Goal: Transaction & Acquisition: Purchase product/service

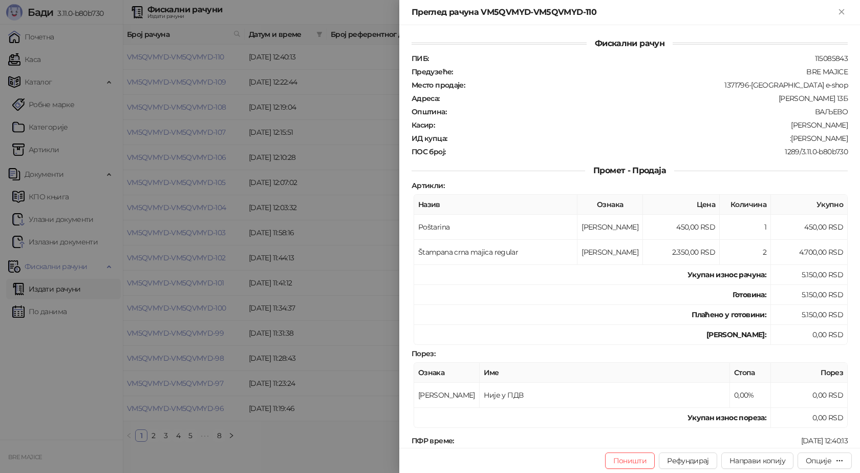
scroll to position [32, 0]
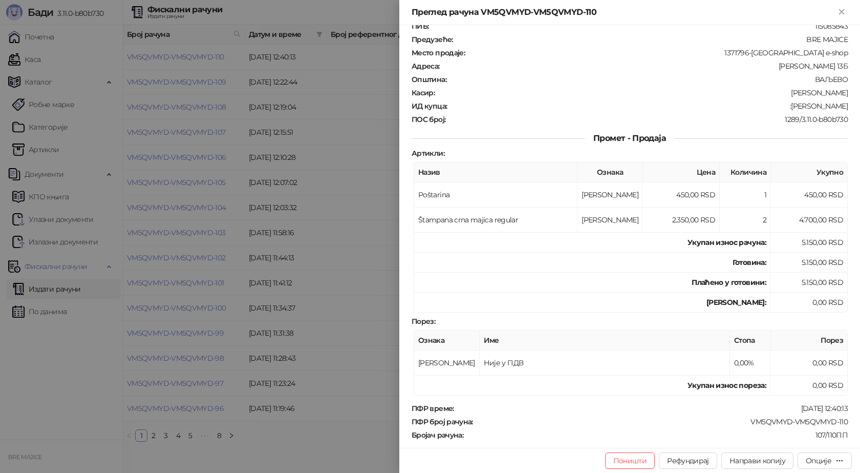
click at [844, 10] on icon "Close" at bounding box center [841, 11] width 5 height 5
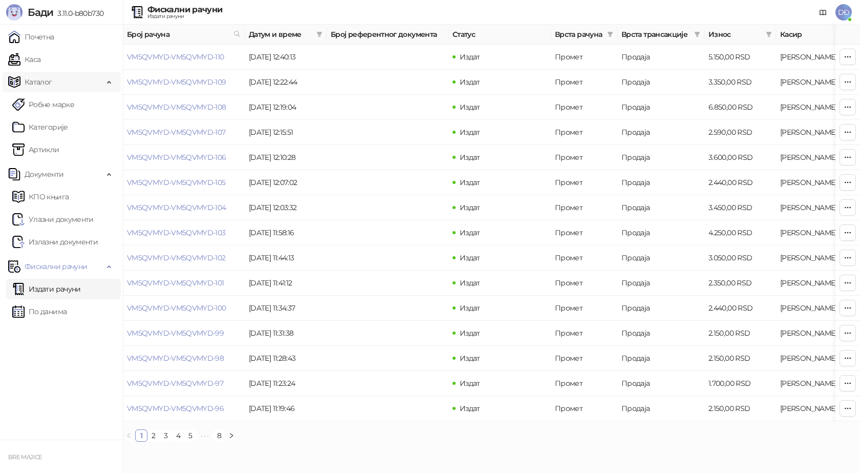
click at [40, 60] on link "Каса" at bounding box center [24, 59] width 32 height 20
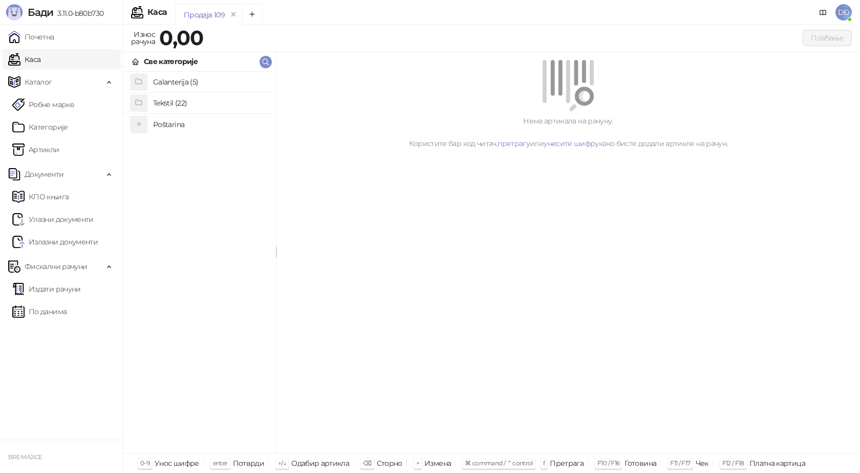
click at [168, 122] on h4 "Poštarina" at bounding box center [210, 124] width 115 height 16
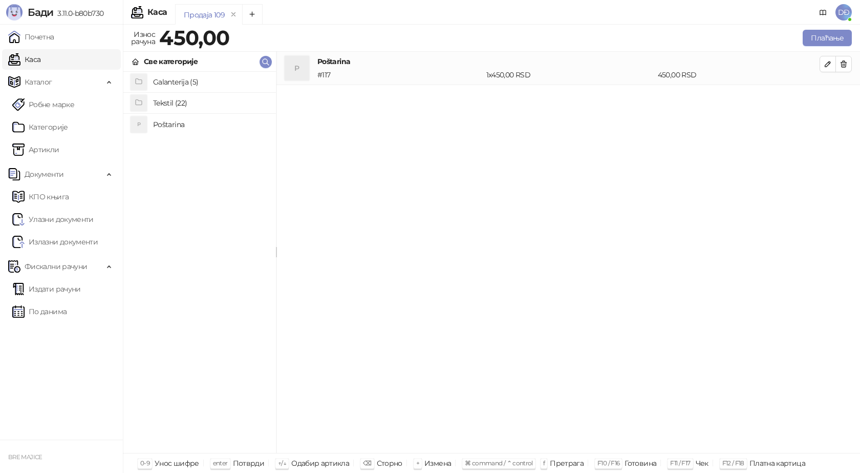
click at [173, 104] on h4 "Tekstil (22)" at bounding box center [210, 103] width 115 height 16
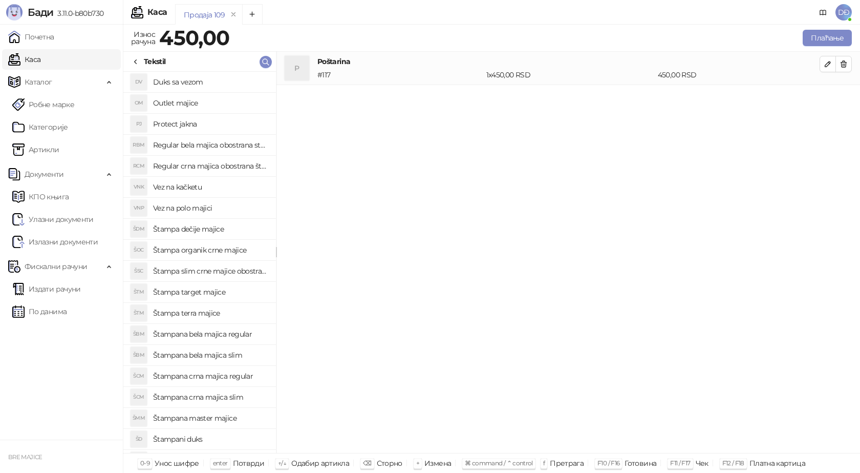
click at [215, 167] on h4 "Regular crna majica obostrana štampa" at bounding box center [210, 166] width 115 height 16
click at [828, 97] on icon "button" at bounding box center [828, 97] width 8 height 8
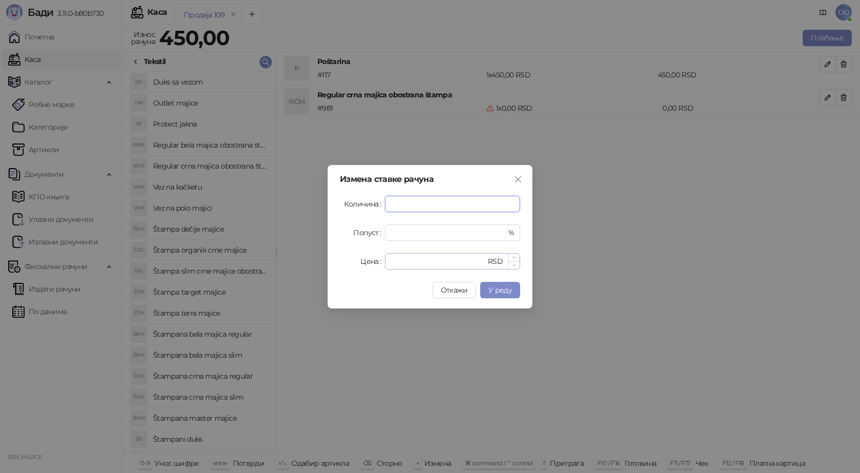
type input "*"
drag, startPoint x: 405, startPoint y: 261, endPoint x: 388, endPoint y: 261, distance: 16.9
click at [387, 264] on div "* RSD" at bounding box center [452, 261] width 135 height 16
type input "****"
click at [494, 296] on button "У реду" at bounding box center [500, 290] width 40 height 16
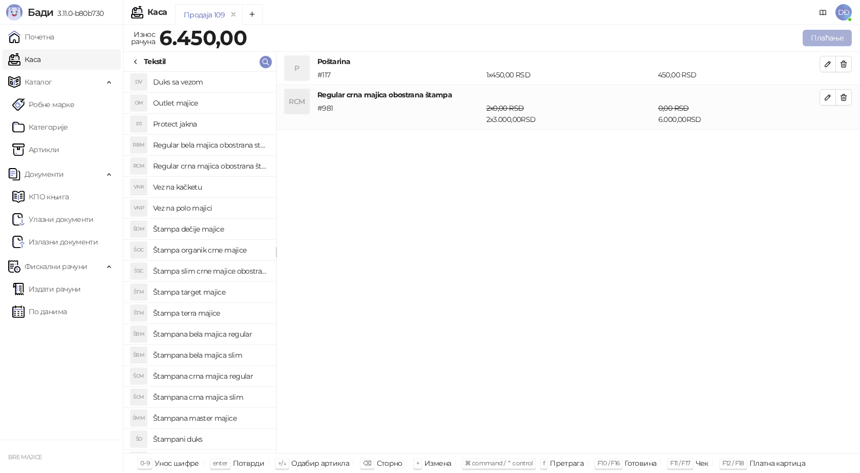
click at [815, 32] on button "Плаћање" at bounding box center [827, 38] width 49 height 16
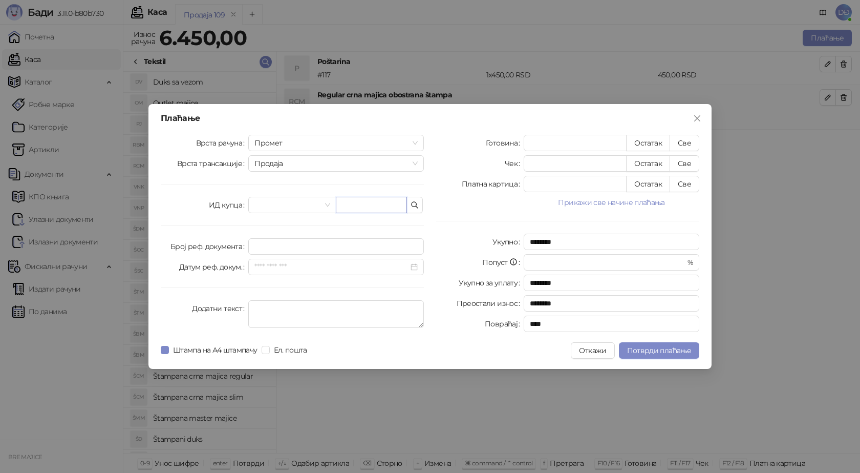
click at [377, 206] on input "text" at bounding box center [371, 205] width 71 height 16
paste input "**********"
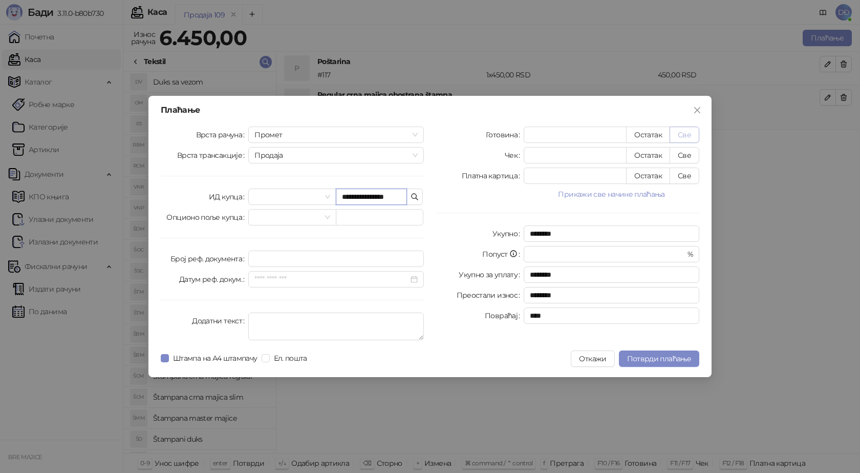
type input "**********"
click at [689, 132] on button "Све" at bounding box center [685, 135] width 30 height 16
type input "****"
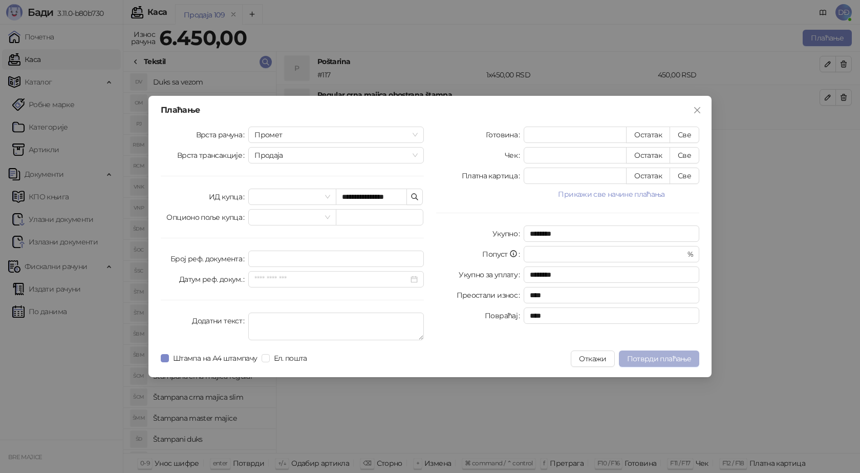
click at [661, 359] on span "Потврди плаћање" at bounding box center [659, 358] width 64 height 9
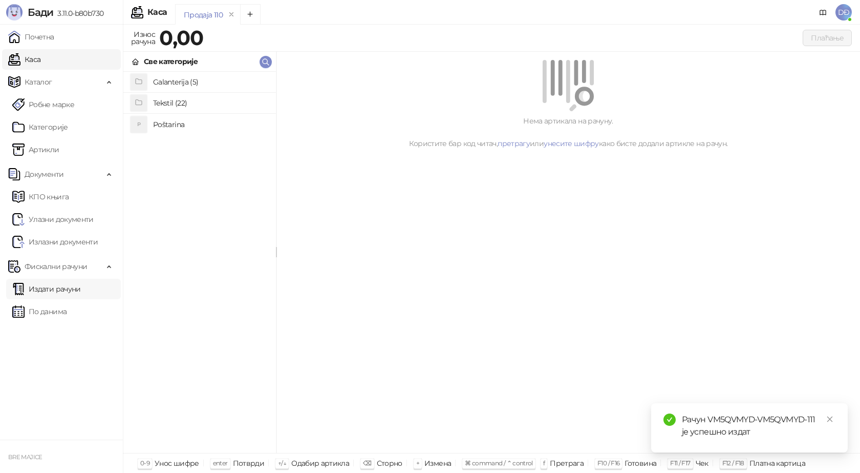
click at [55, 290] on link "Издати рачуни" at bounding box center [46, 289] width 69 height 20
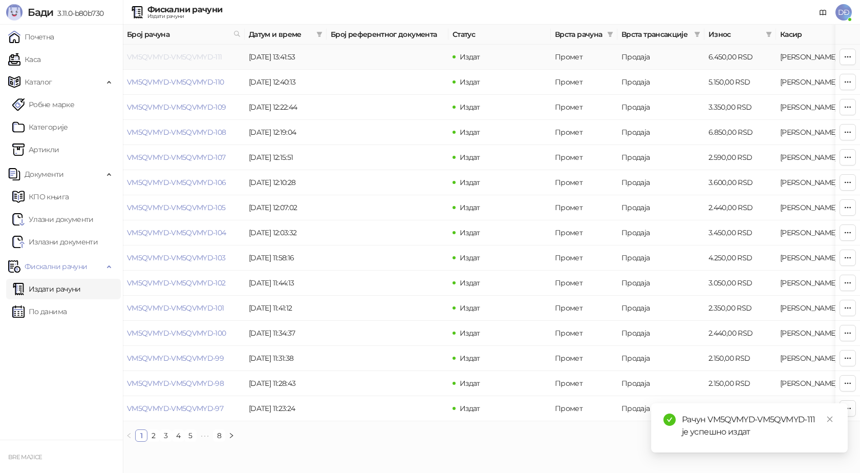
click at [172, 54] on link "VM5QVMYD-VM5QVMYD-111" at bounding box center [174, 56] width 95 height 9
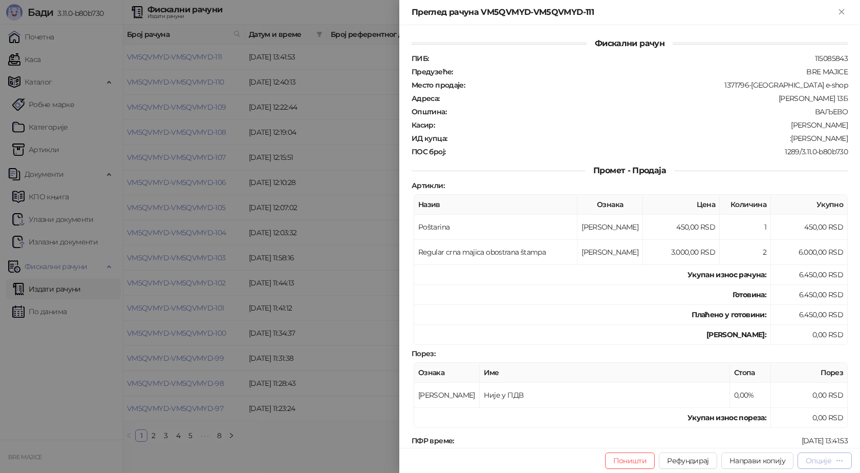
click at [816, 465] on div "Опције" at bounding box center [825, 460] width 38 height 10
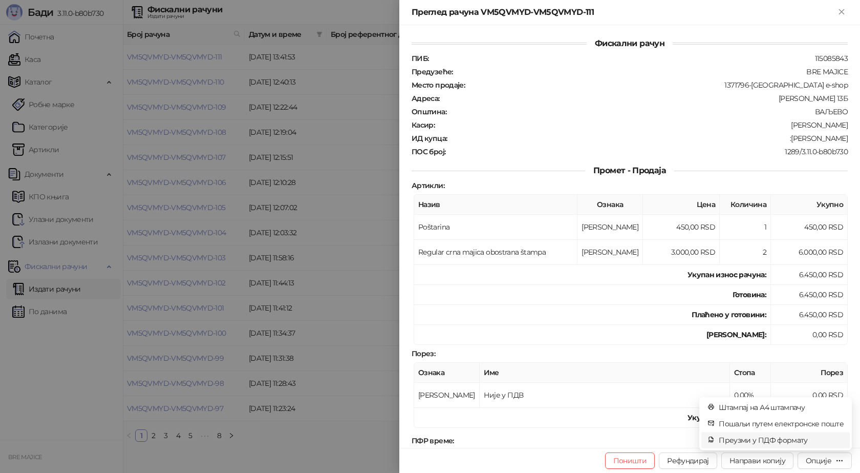
click at [791, 439] on span "Преузми у ПДФ формату" at bounding box center [781, 439] width 125 height 11
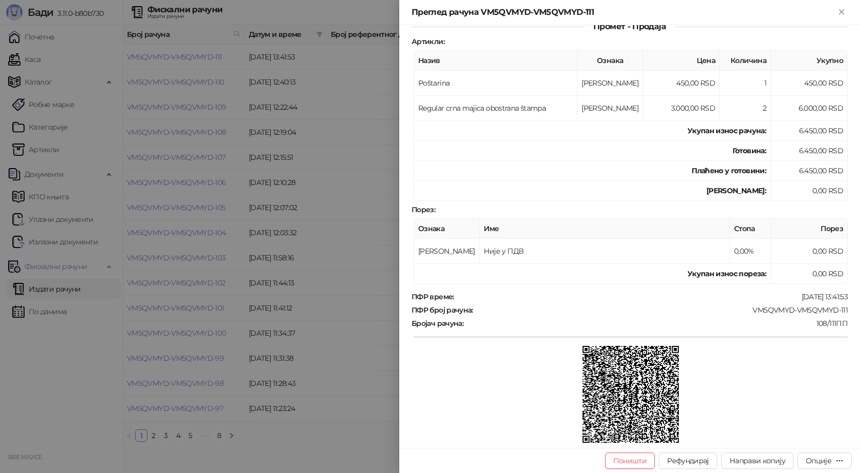
scroll to position [154, 0]
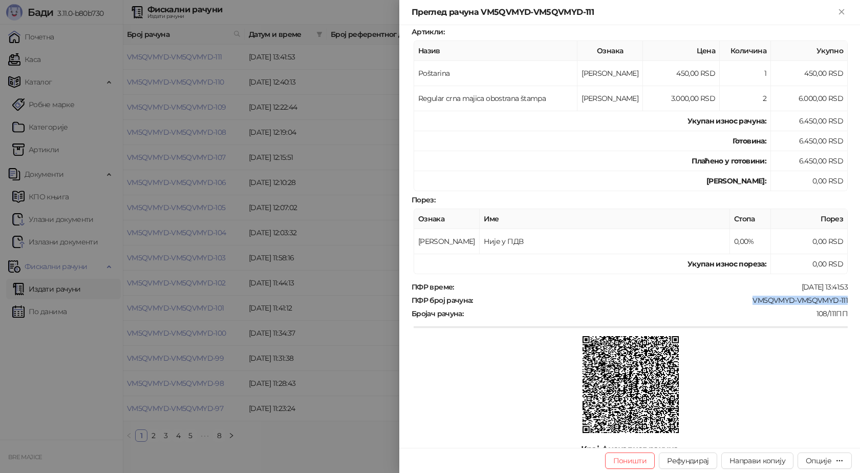
drag, startPoint x: 829, startPoint y: 299, endPoint x: 746, endPoint y: 293, distance: 83.2
click at [746, 293] on div "Фискални рачун ПИБ : 115085843 Предузеће : BRE MAJICE Место продаје : 1371796-[…" at bounding box center [629, 236] width 461 height 423
copy div "VM5QVMYD-VM5QVMYD-111"
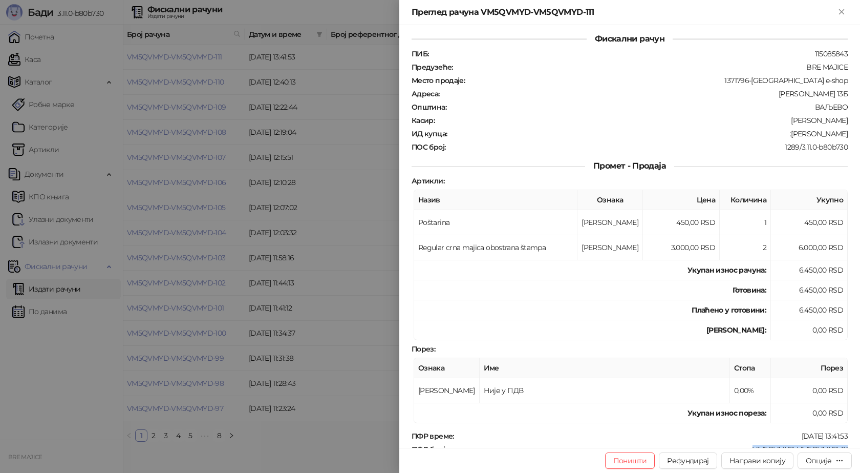
scroll to position [0, 0]
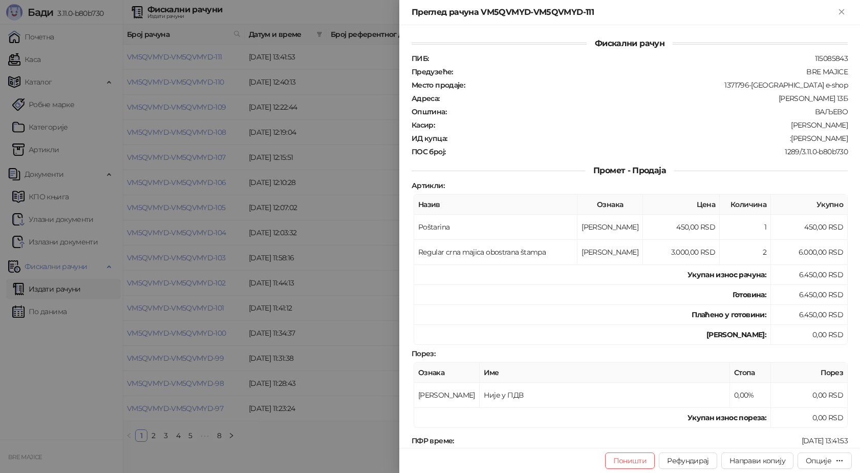
drag, startPoint x: 780, startPoint y: 138, endPoint x: 841, endPoint y: 135, distance: 61.6
click at [841, 135] on div "ИД купца : :[PERSON_NAME]" at bounding box center [630, 138] width 440 height 9
copy div "[PERSON_NAME]"
click at [840, 13] on icon "Close" at bounding box center [841, 11] width 9 height 9
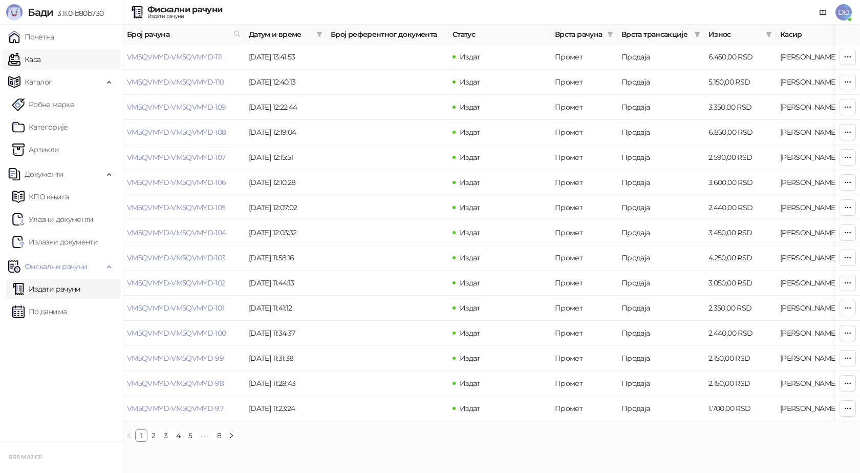
click at [40, 62] on link "Каса" at bounding box center [24, 59] width 32 height 20
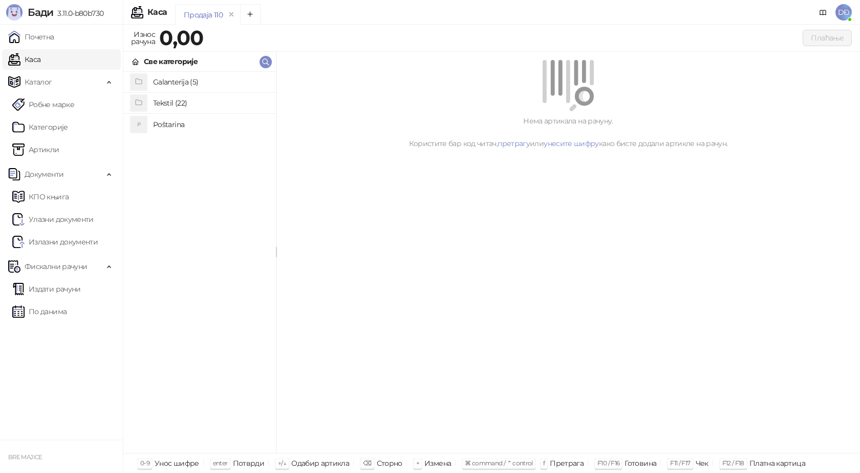
click at [172, 125] on h4 "Poštarina" at bounding box center [210, 124] width 115 height 16
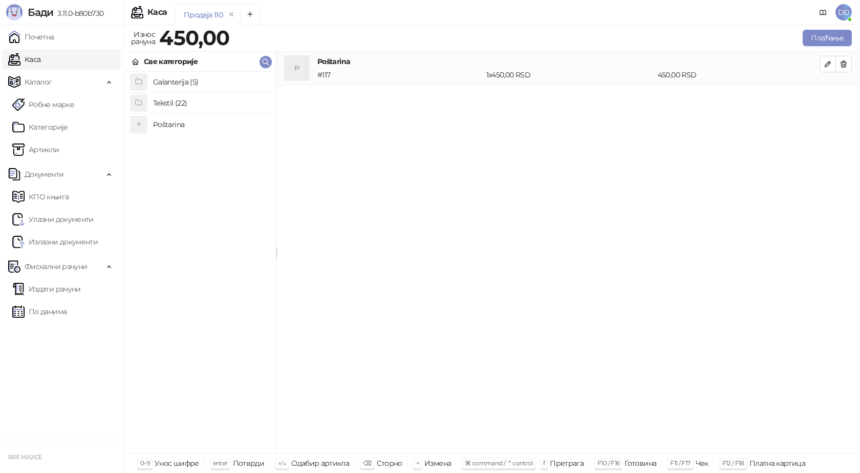
click at [175, 101] on h4 "Tekstil (22)" at bounding box center [210, 103] width 115 height 16
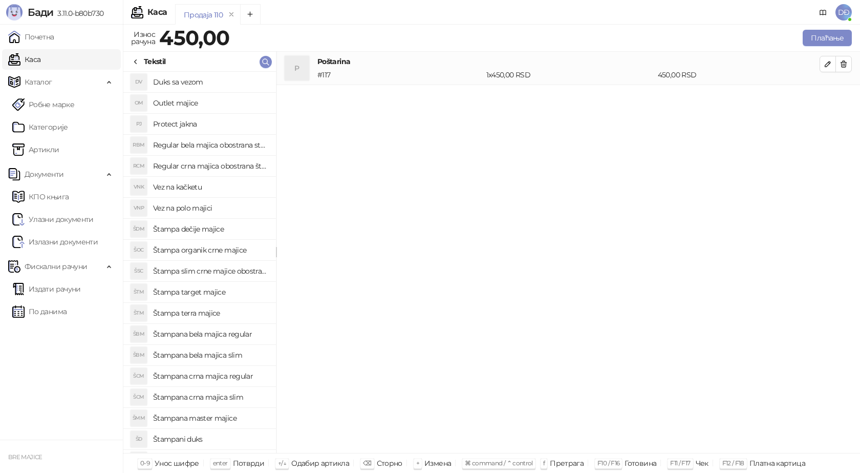
click at [226, 377] on h4 "Štampana crna majica regular" at bounding box center [210, 376] width 115 height 16
click at [827, 96] on icon "button" at bounding box center [828, 97] width 8 height 8
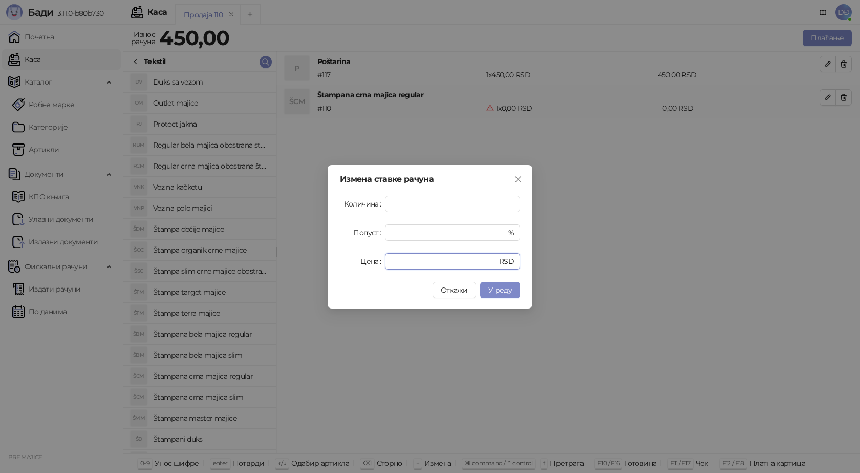
drag, startPoint x: 421, startPoint y: 257, endPoint x: 357, endPoint y: 265, distance: 64.5
click at [363, 265] on div "Цена * RSD" at bounding box center [430, 261] width 180 height 16
type input "****"
click at [489, 291] on span "У реду" at bounding box center [501, 289] width 24 height 9
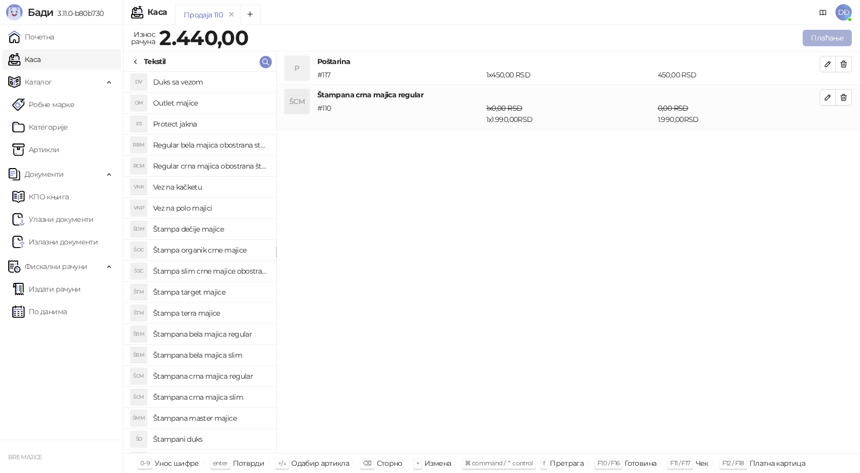
click at [822, 37] on button "Плаћање" at bounding box center [827, 38] width 49 height 16
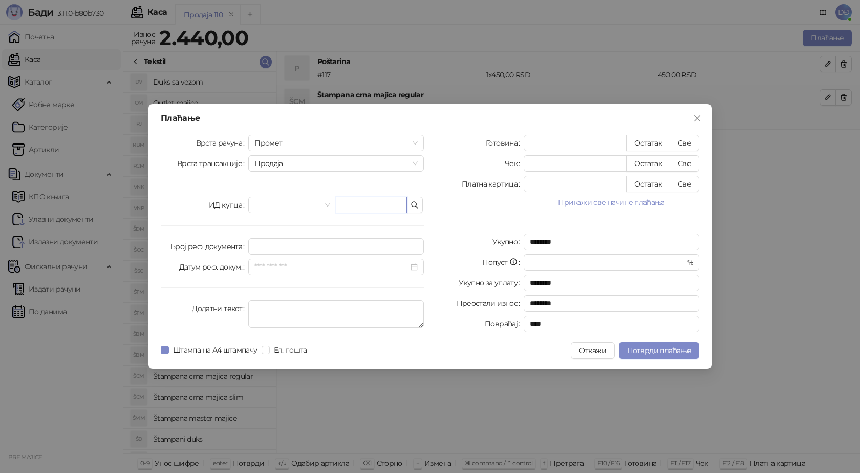
click at [370, 203] on input "text" at bounding box center [371, 205] width 71 height 16
paste input "**********"
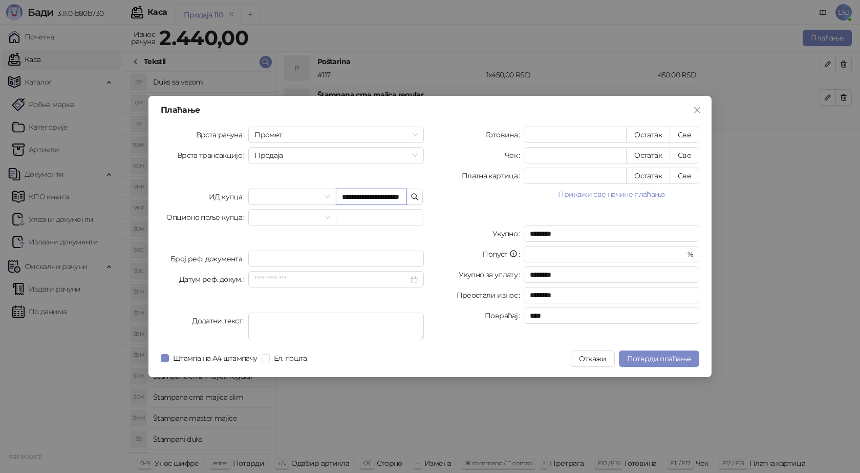
scroll to position [0, 22]
type input "**********"
click at [690, 136] on button "Све" at bounding box center [685, 135] width 30 height 16
type input "****"
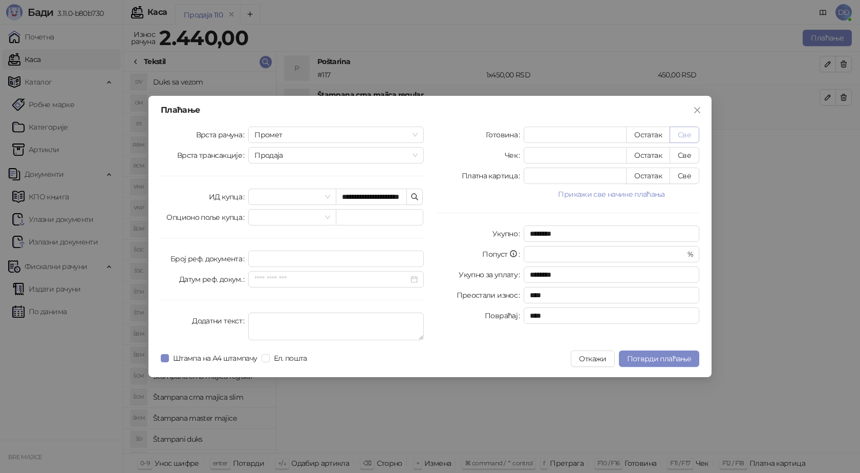
scroll to position [0, 0]
click at [644, 359] on span "Потврди плаћање" at bounding box center [659, 358] width 64 height 9
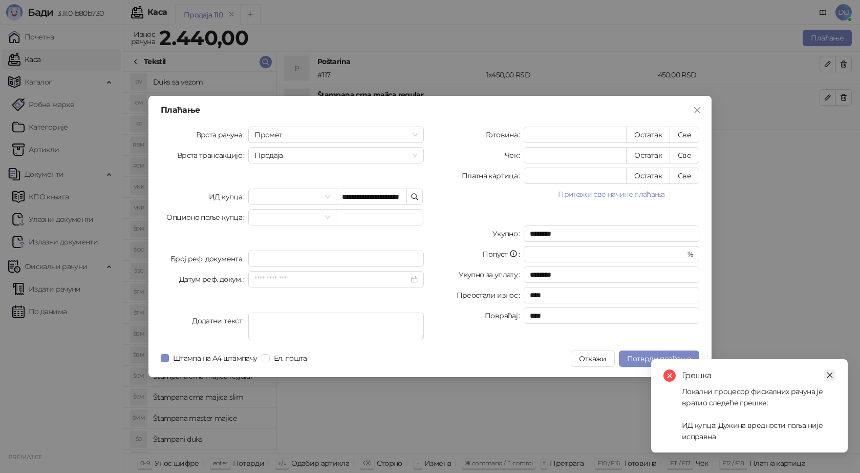
click at [830, 371] on link "Close" at bounding box center [830, 374] width 11 height 11
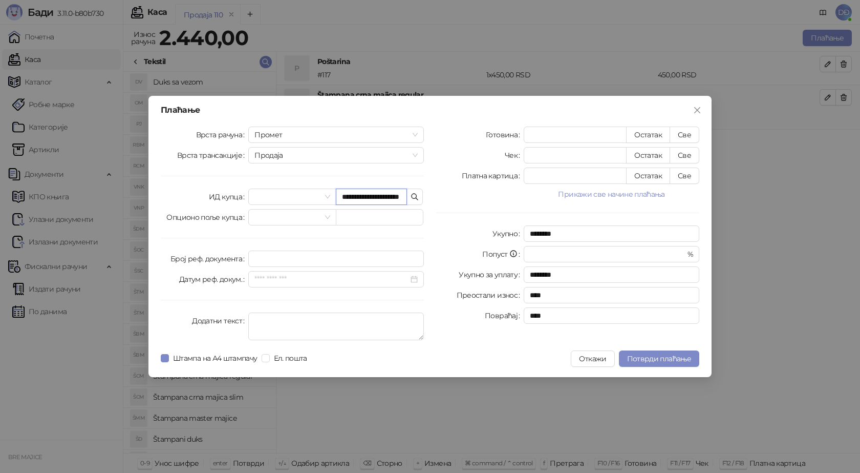
click at [367, 195] on input "**********" at bounding box center [371, 196] width 71 height 16
click at [683, 134] on button "Све" at bounding box center [685, 135] width 30 height 16
click at [655, 361] on span "Потврди плаћање" at bounding box center [659, 358] width 64 height 9
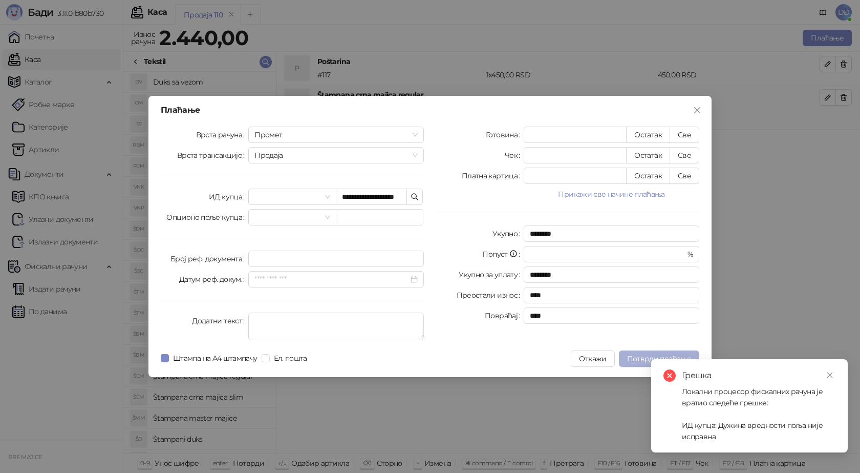
click at [673, 352] on button "Потврди плаћање" at bounding box center [659, 358] width 80 height 16
drag, startPoint x: 830, startPoint y: 375, endPoint x: 825, endPoint y: 373, distance: 6.0
click at [830, 376] on icon "close" at bounding box center [830, 374] width 7 height 7
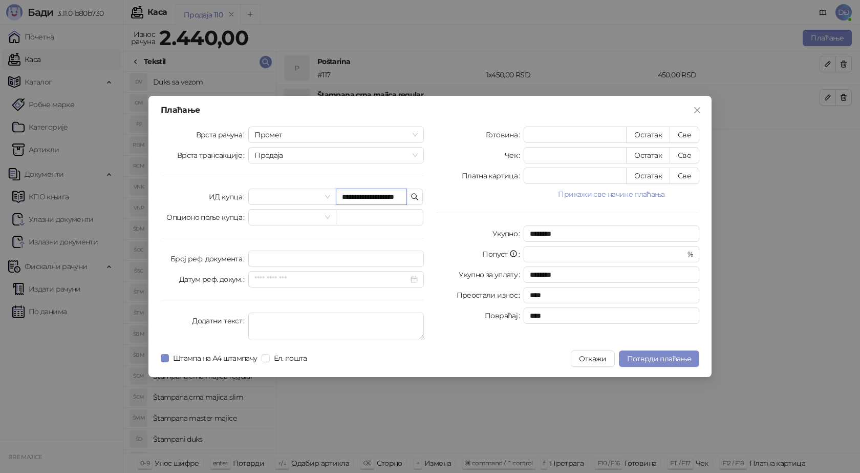
click at [342, 194] on input "**********" at bounding box center [371, 196] width 71 height 16
click at [403, 197] on input "**********" at bounding box center [371, 196] width 71 height 16
click at [391, 198] on input "**********" at bounding box center [371, 196] width 71 height 16
type input "**********"
click at [633, 357] on span "Потврди плаћање" at bounding box center [659, 358] width 64 height 9
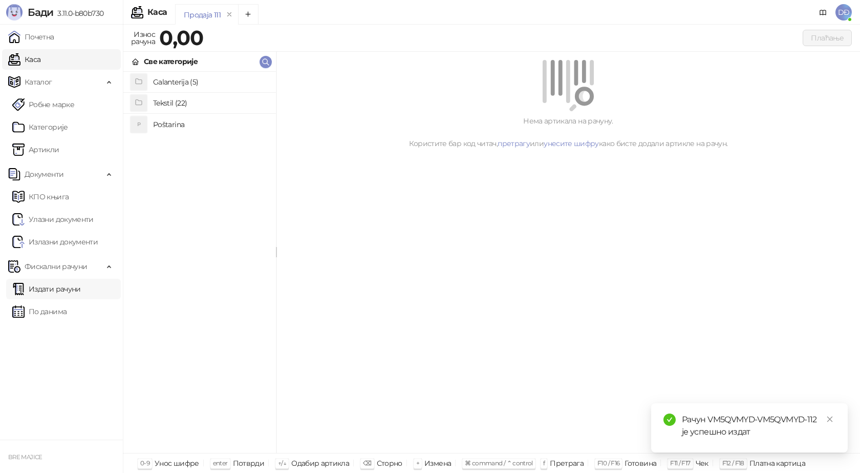
click at [46, 288] on link "Издати рачуни" at bounding box center [46, 289] width 69 height 20
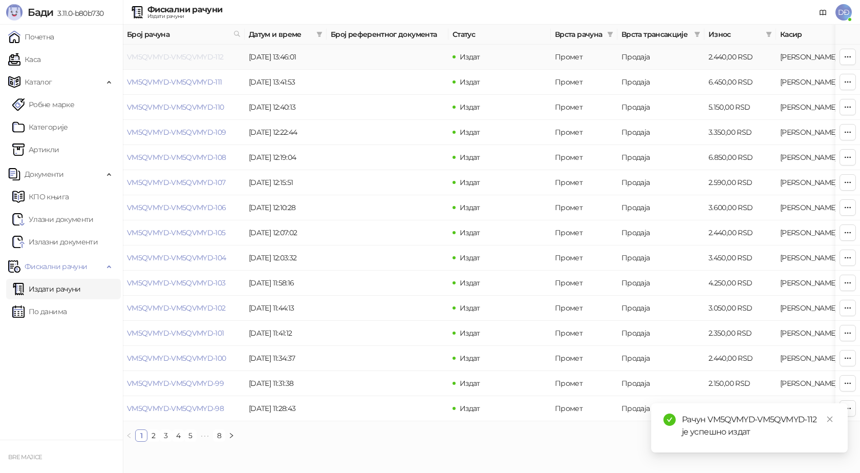
click at [172, 58] on link "VM5QVMYD-VM5QVMYD-112" at bounding box center [175, 56] width 97 height 9
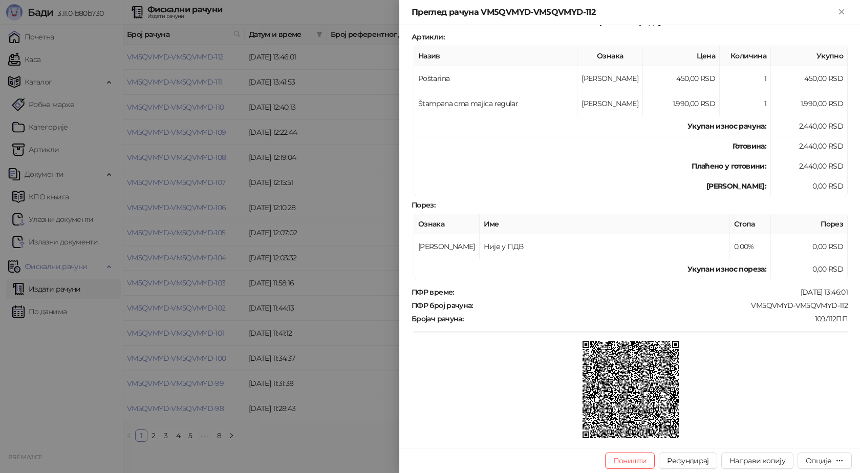
scroll to position [154, 0]
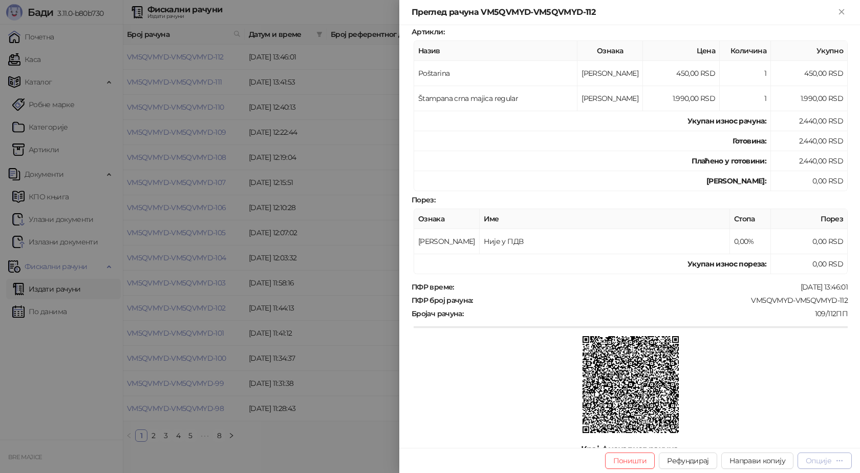
click at [819, 459] on div "Опције" at bounding box center [819, 460] width 26 height 9
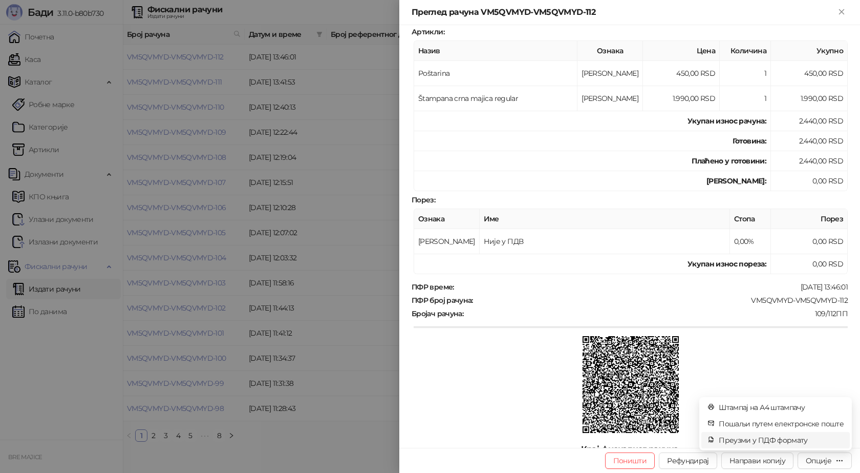
click at [796, 439] on span "Преузми у ПДФ формату" at bounding box center [781, 439] width 125 height 11
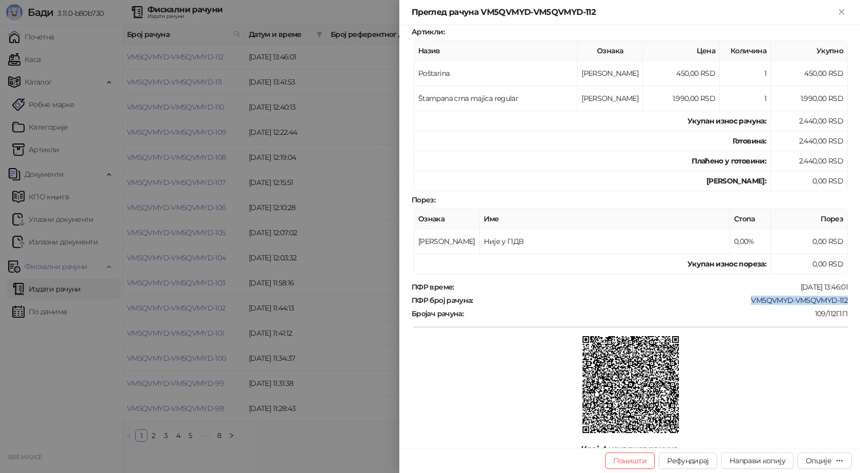
drag, startPoint x: 840, startPoint y: 298, endPoint x: 744, endPoint y: 302, distance: 95.9
click at [745, 301] on div "VM5QVMYD-VM5QVMYD-112" at bounding box center [661, 300] width 375 height 9
copy div "VM5QVMYD-VM5QVMYD-112"
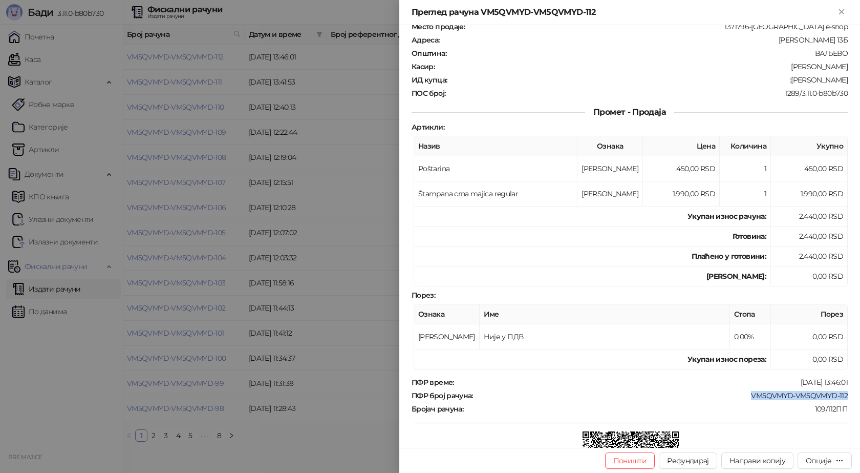
scroll to position [0, 0]
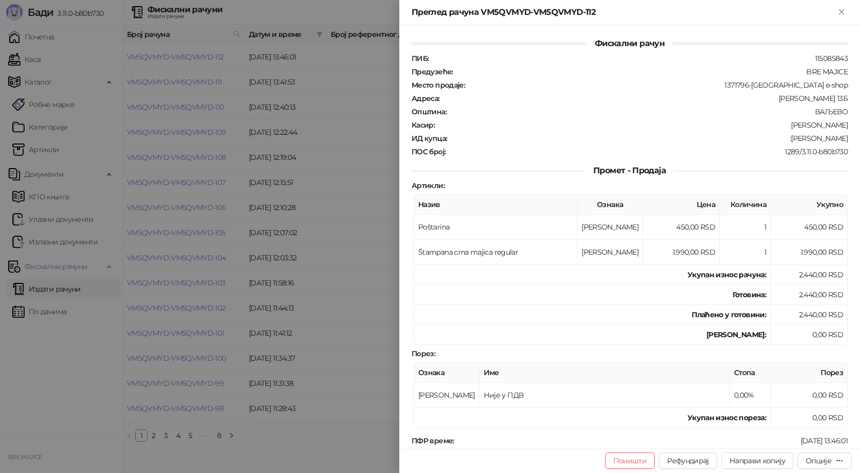
drag, startPoint x: 841, startPoint y: 137, endPoint x: 774, endPoint y: 142, distance: 67.3
click at [774, 142] on div ":[PERSON_NAME]" at bounding box center [648, 138] width 401 height 9
copy div "[PERSON_NAME]"
